Goal: Information Seeking & Learning: Learn about a topic

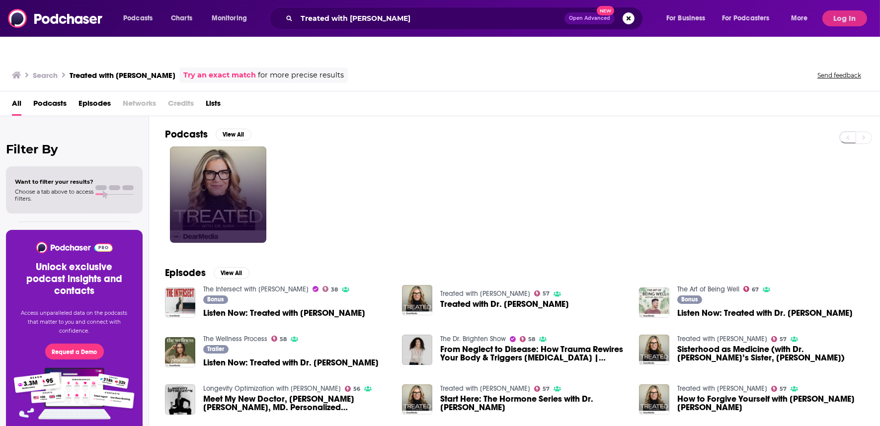
click at [246, 167] on link at bounding box center [218, 195] width 96 height 96
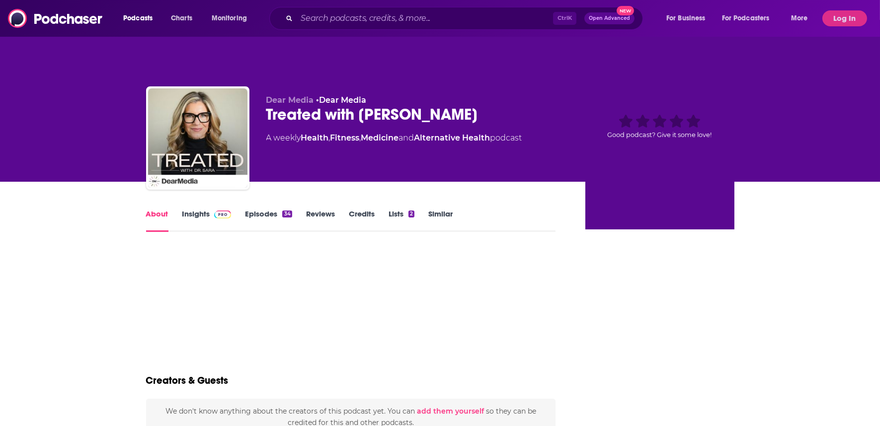
click at [221, 211] on img at bounding box center [222, 215] width 17 height 8
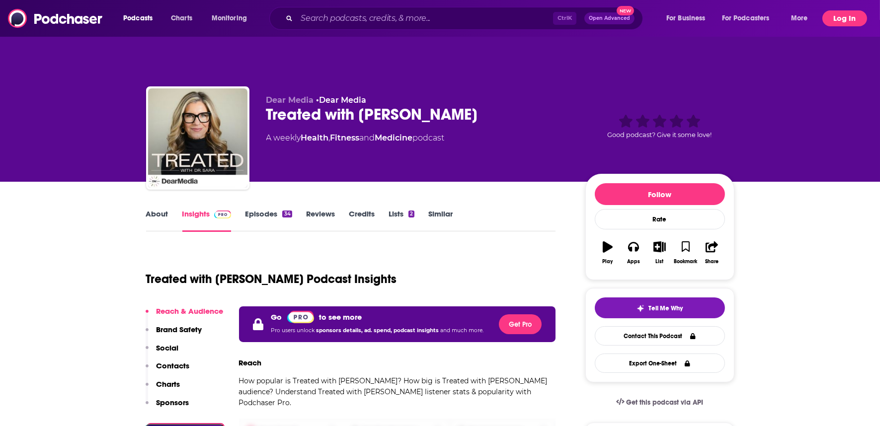
click at [848, 23] on button "Log In" at bounding box center [845, 18] width 45 height 16
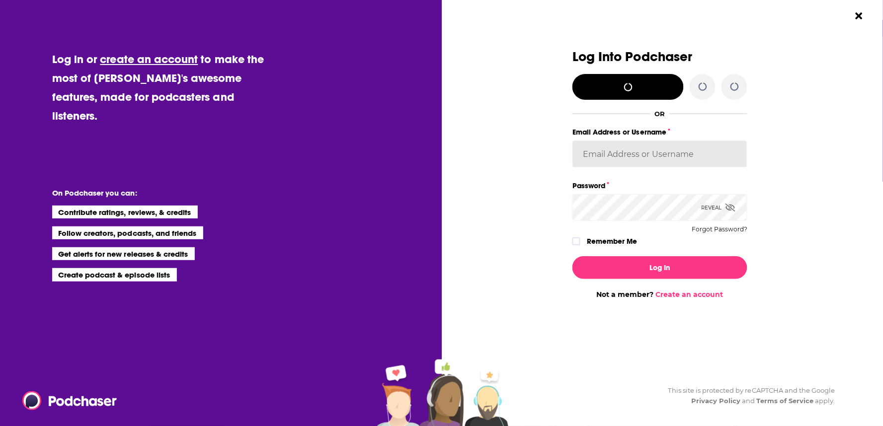
type input "corioliscompany"
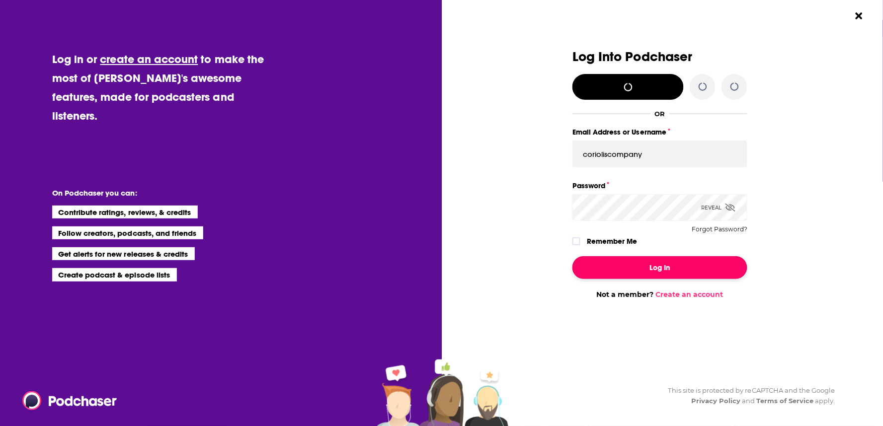
click at [634, 269] on button "Log In" at bounding box center [660, 267] width 175 height 23
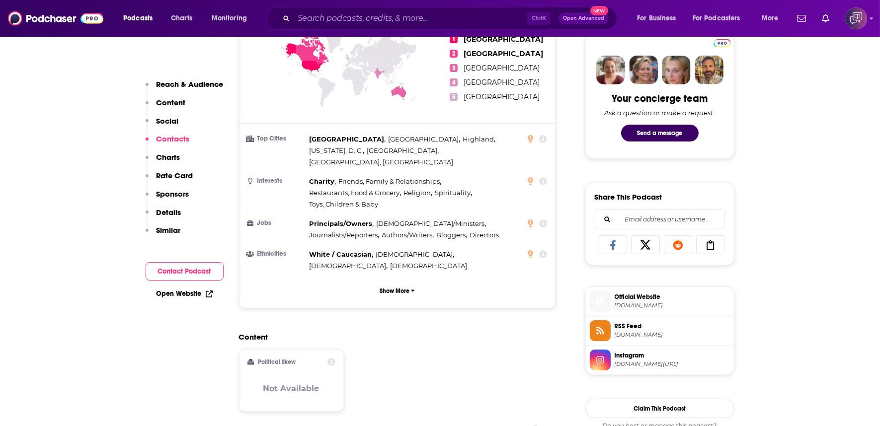
scroll to position [773, 0]
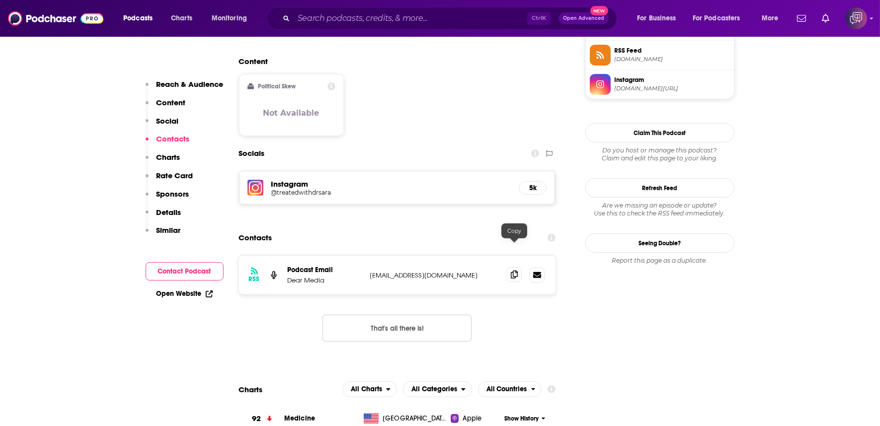
click at [517, 271] on icon at bounding box center [514, 275] width 7 height 8
